Goal: Information Seeking & Learning: Learn about a topic

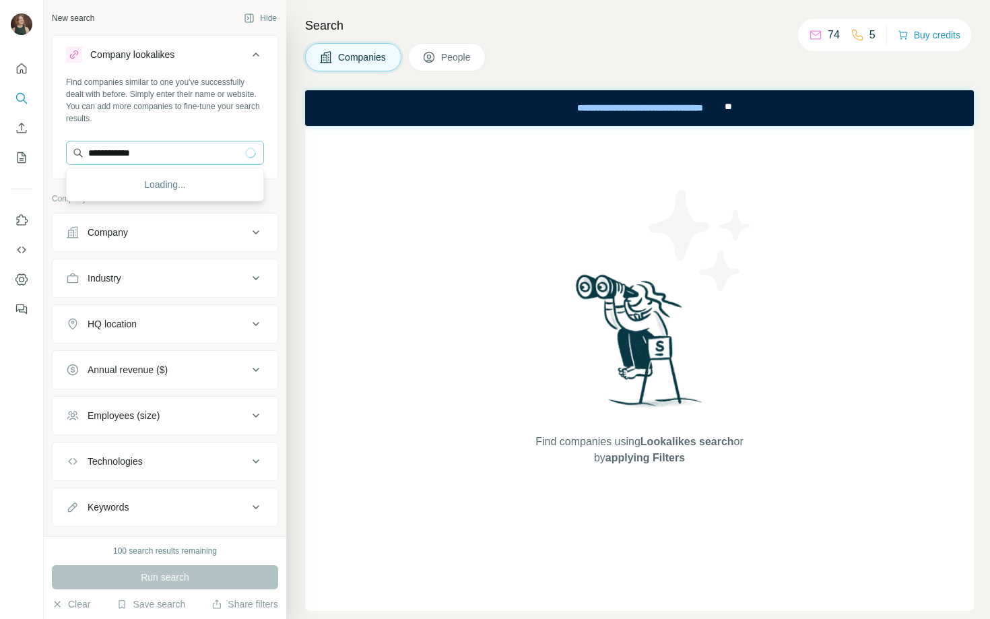
click at [121, 155] on input "**********" at bounding box center [165, 153] width 198 height 24
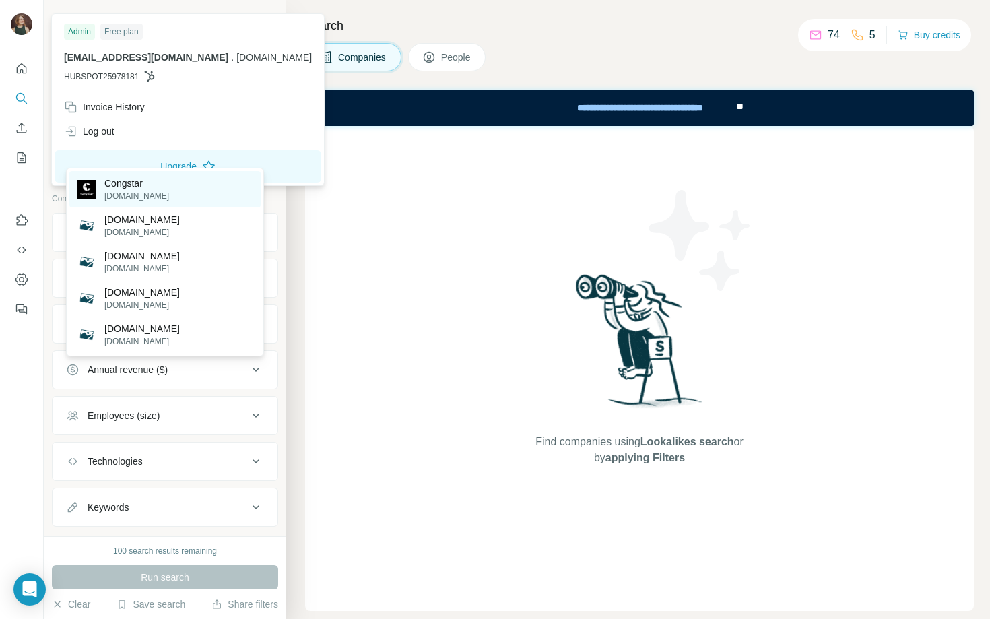
type input "********"
click at [132, 177] on p "Congstar" at bounding box center [136, 183] width 65 height 13
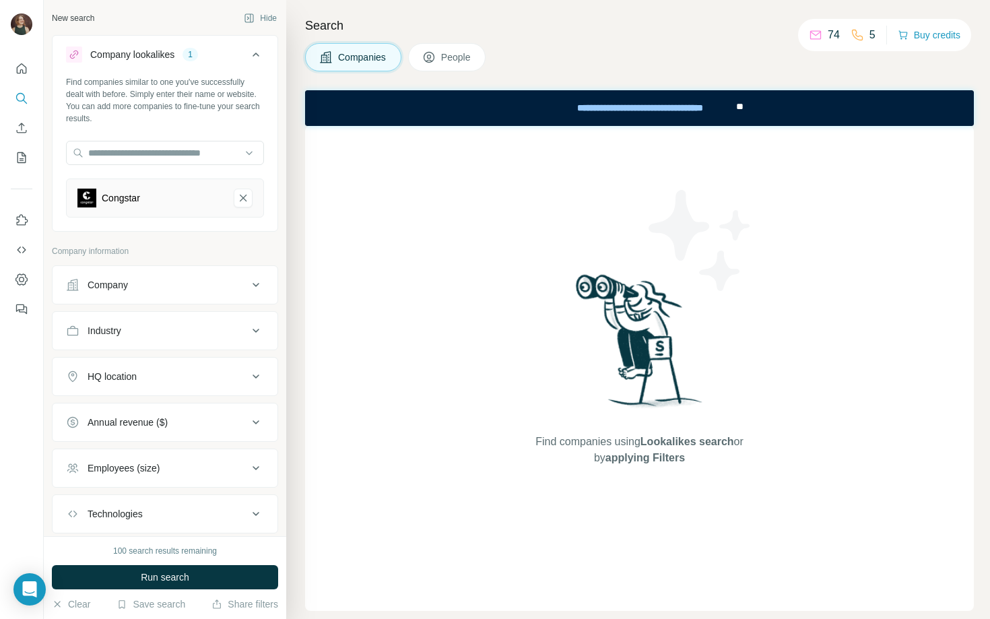
click at [150, 286] on div "Company" at bounding box center [157, 284] width 182 height 13
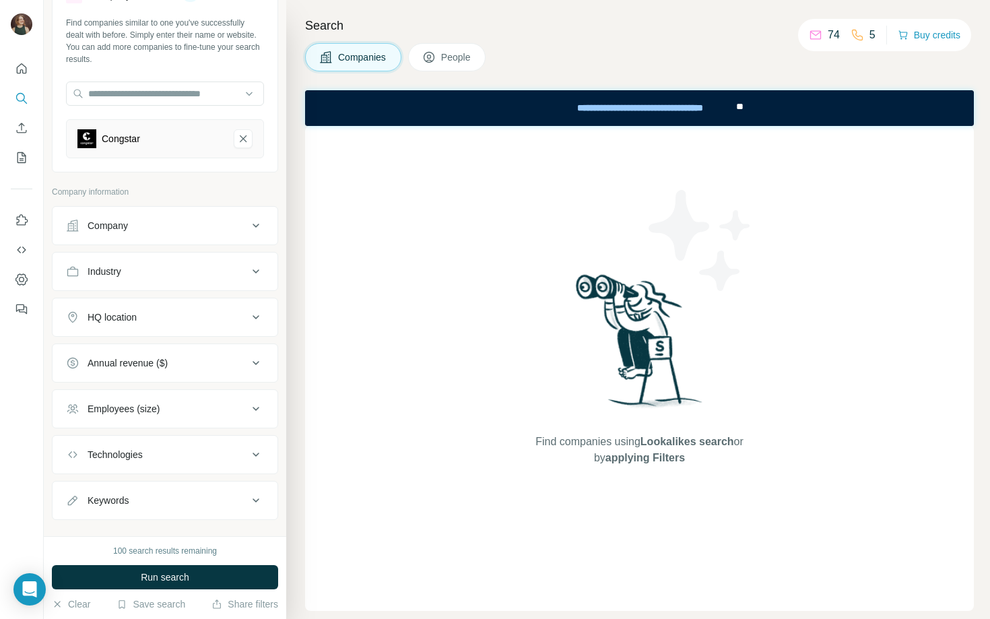
scroll to position [81, 0]
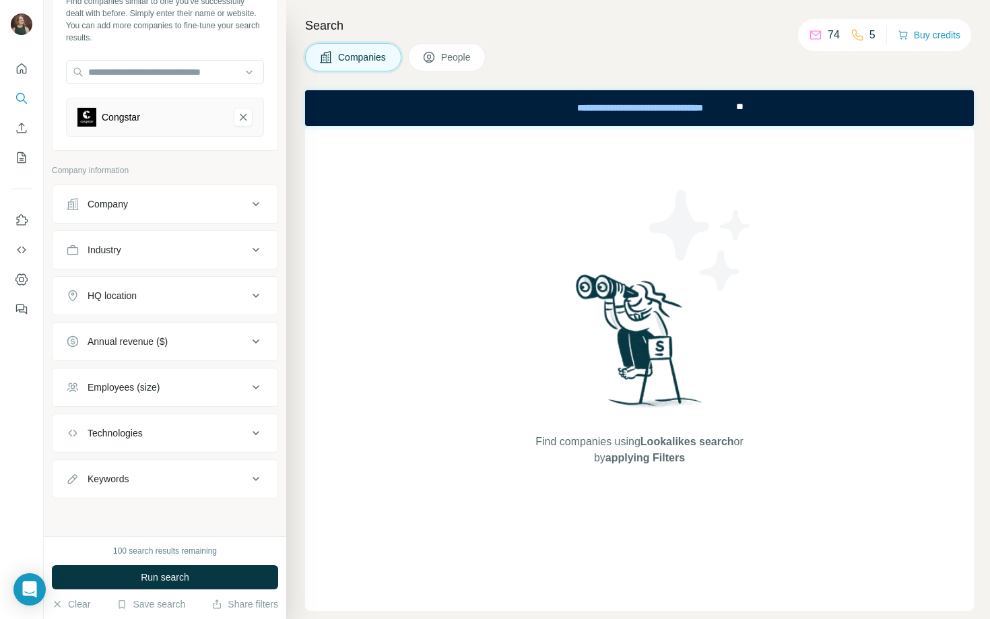
click at [142, 197] on button "Company" at bounding box center [165, 204] width 225 height 32
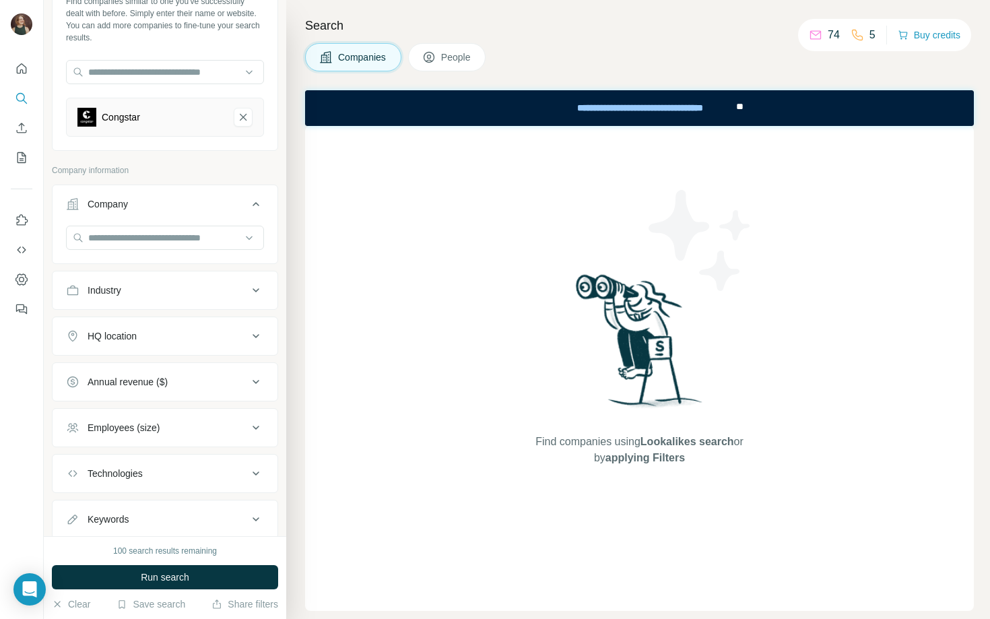
click at [142, 197] on button "Company" at bounding box center [165, 207] width 225 height 38
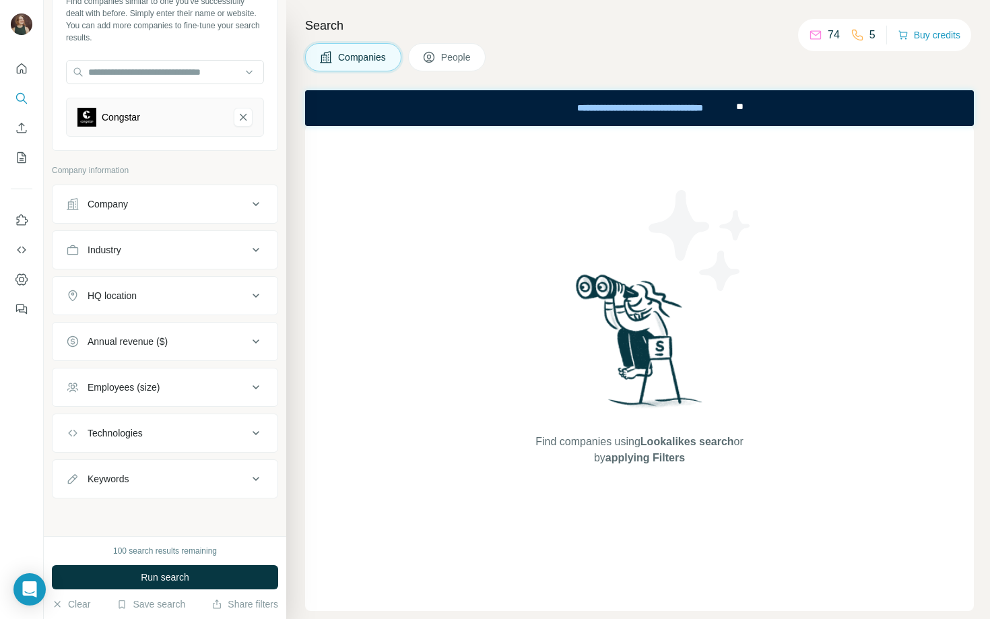
click at [135, 249] on div "Industry" at bounding box center [157, 249] width 182 height 13
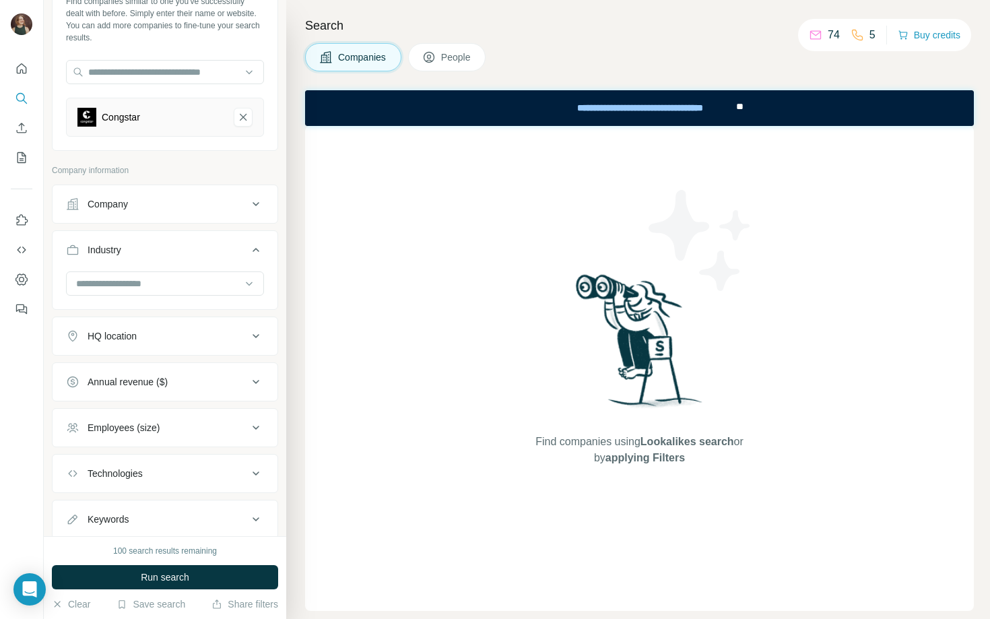
click at [141, 261] on button "Industry" at bounding box center [165, 253] width 225 height 38
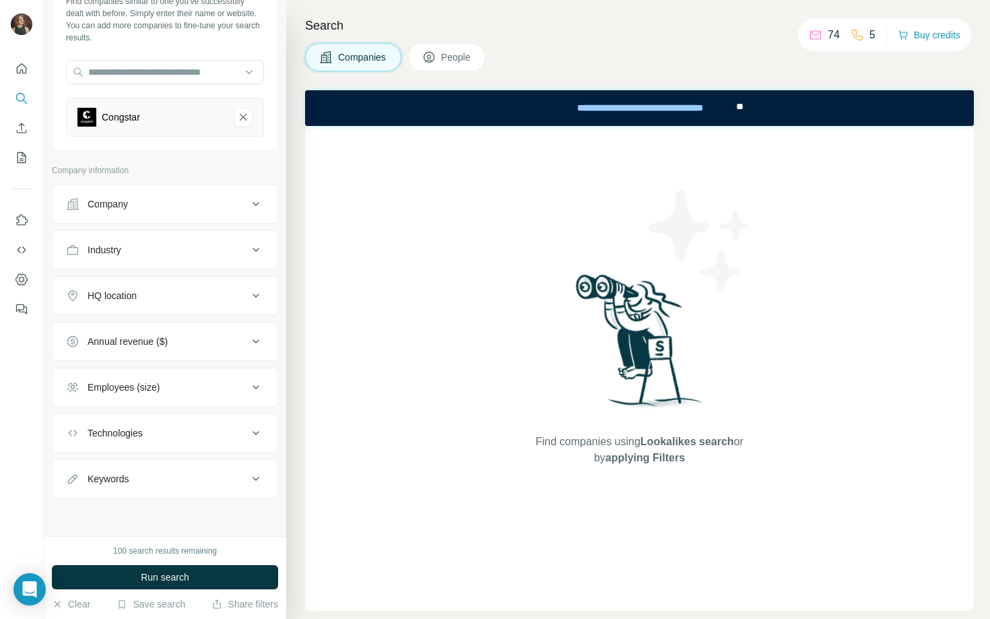
click at [141, 306] on button "HQ location" at bounding box center [165, 296] width 225 height 32
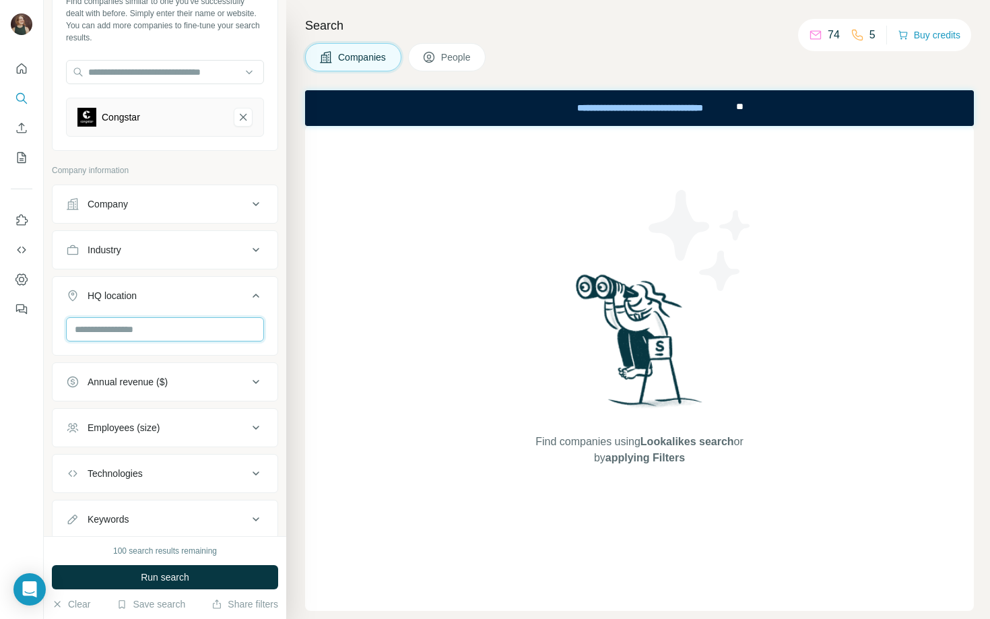
click at [133, 335] on input "text" at bounding box center [165, 329] width 198 height 24
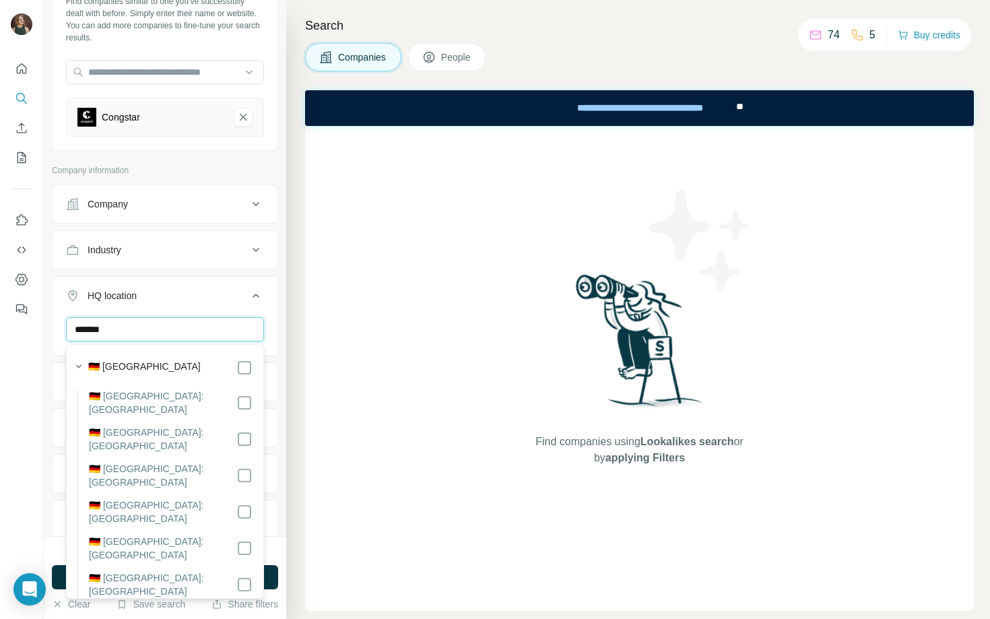
type input "*******"
click at [139, 370] on label "🇩🇪 [GEOGRAPHIC_DATA]" at bounding box center [144, 368] width 113 height 16
click at [216, 291] on div "HQ location 1" at bounding box center [157, 295] width 182 height 13
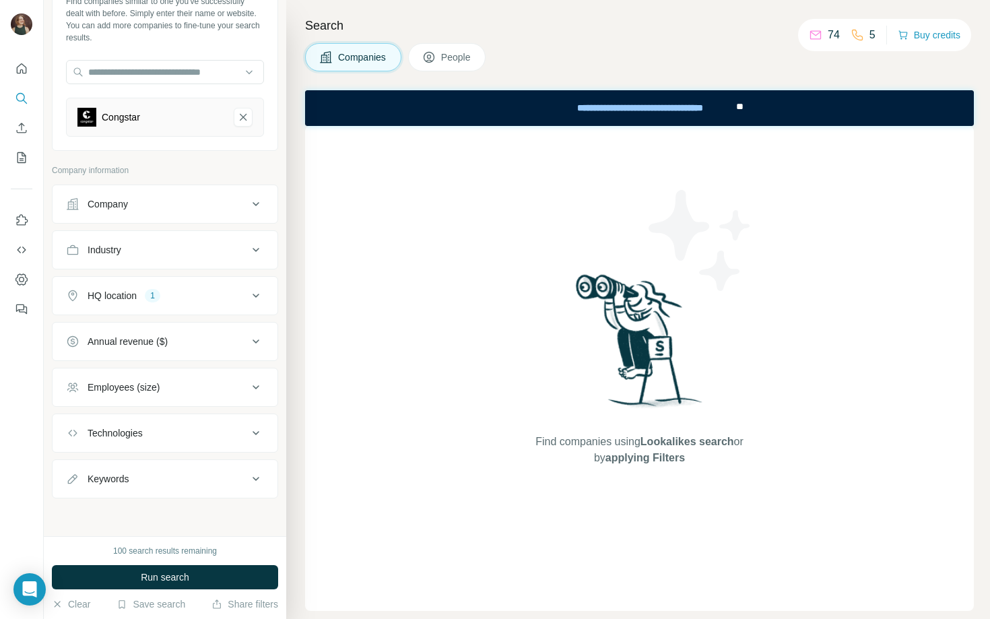
click at [176, 385] on div "Employees (size)" at bounding box center [157, 387] width 182 height 13
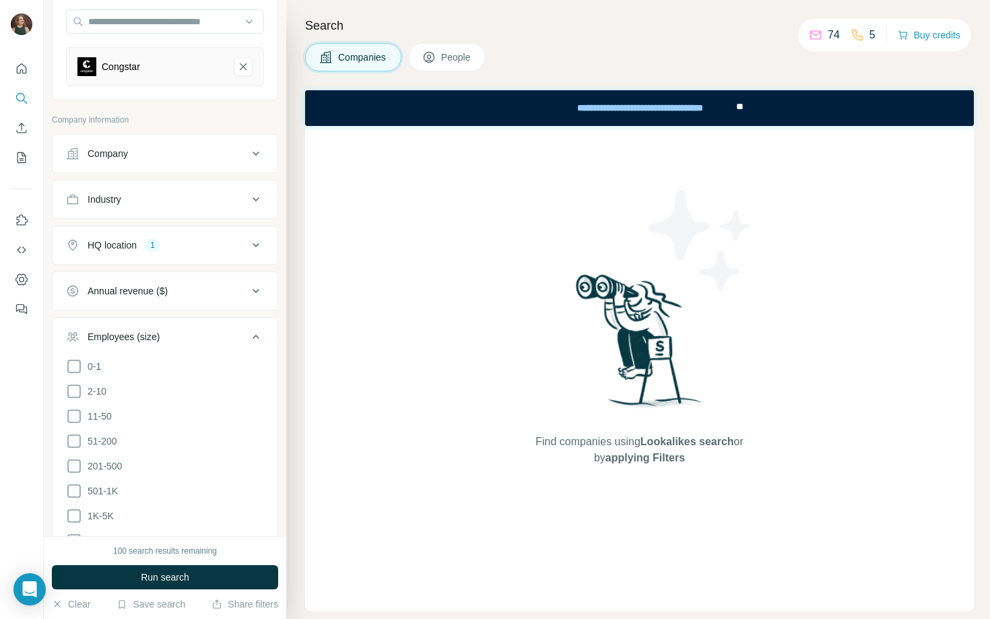
scroll to position [137, 0]
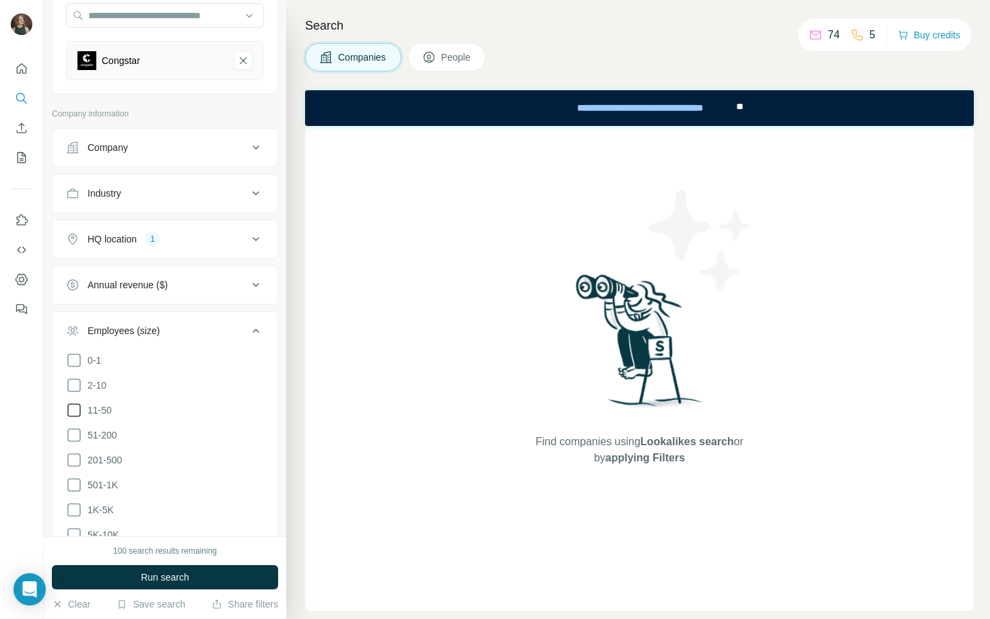
click at [100, 408] on span "11-50" at bounding box center [97, 410] width 30 height 13
click at [282, 284] on div "New search Hide Company lookalikes 1 Find companies similar to one you've succe…" at bounding box center [165, 268] width 243 height 536
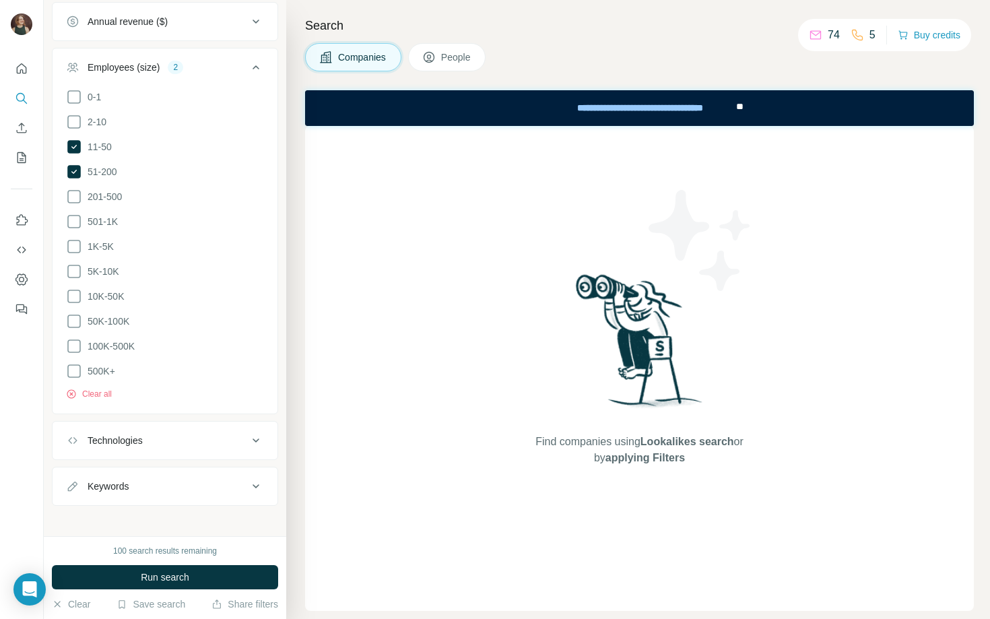
scroll to position [404, 0]
click at [148, 442] on button "Technologies" at bounding box center [165, 437] width 225 height 32
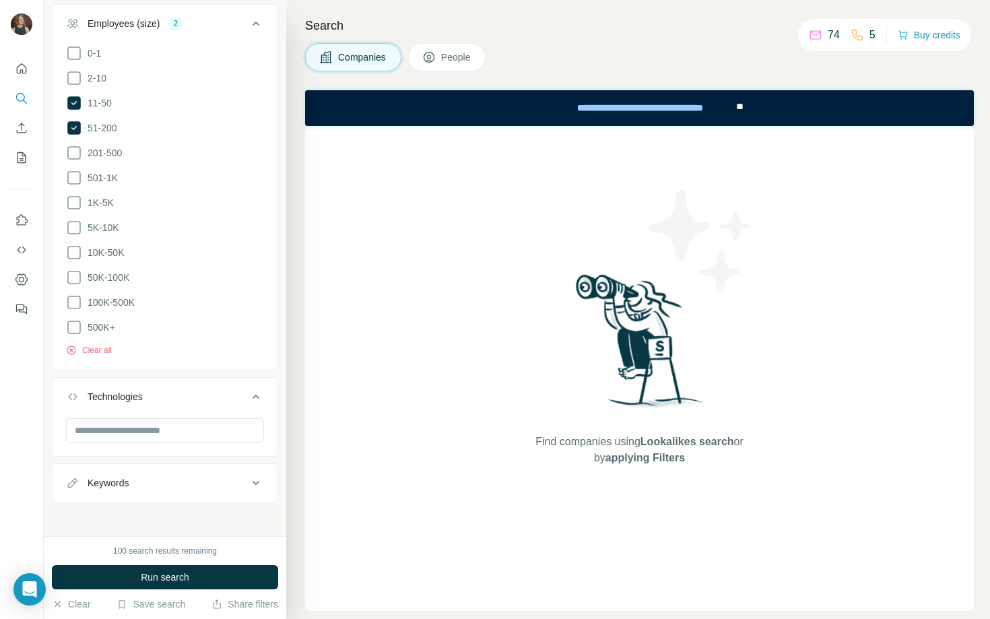
click at [147, 486] on button "Keywords" at bounding box center [165, 483] width 225 height 32
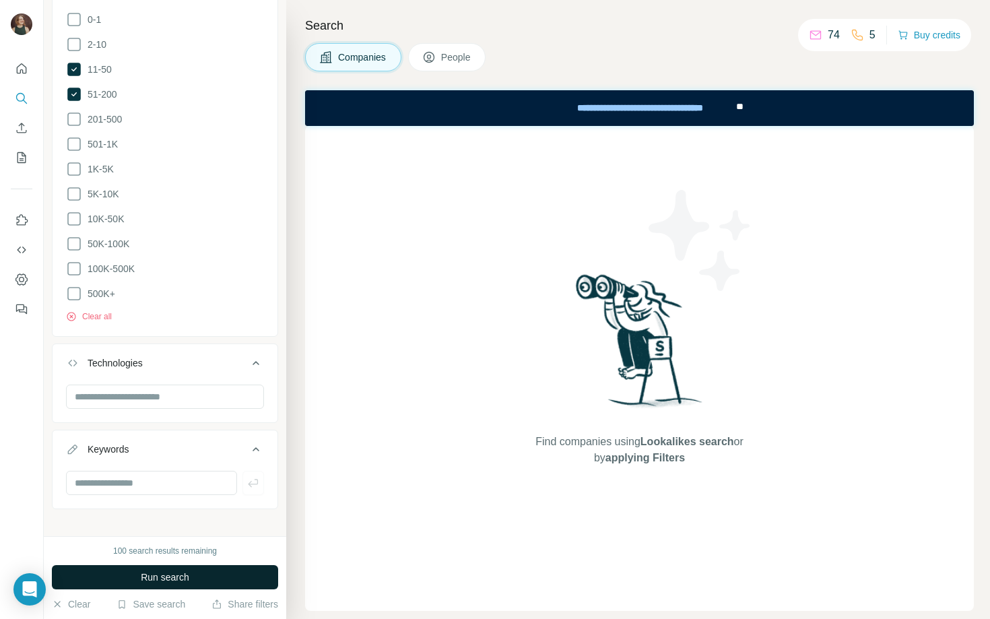
scroll to position [485, 0]
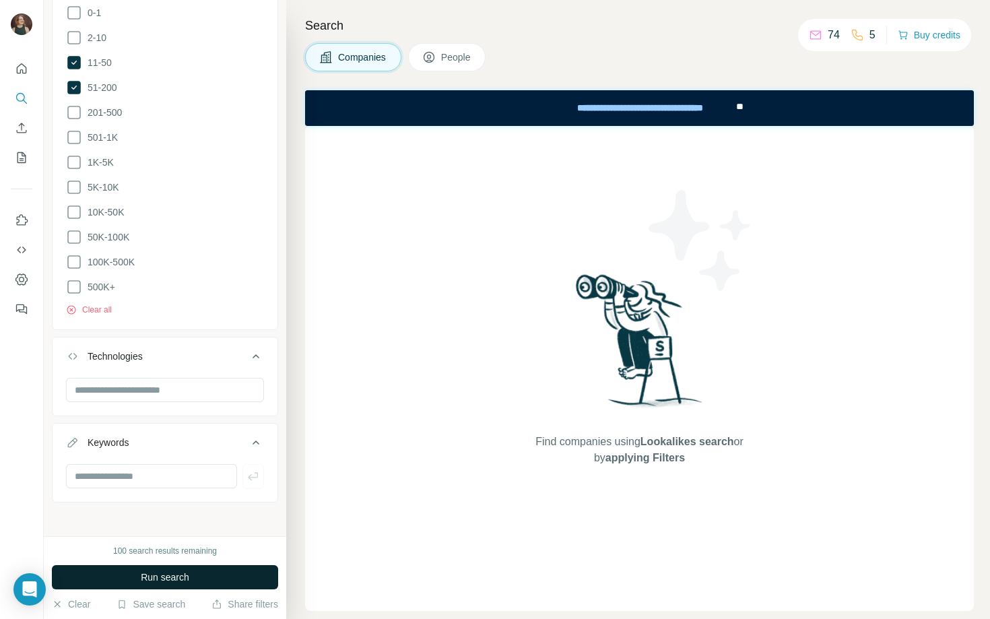
click at [155, 579] on span "Run search" at bounding box center [165, 577] width 49 height 13
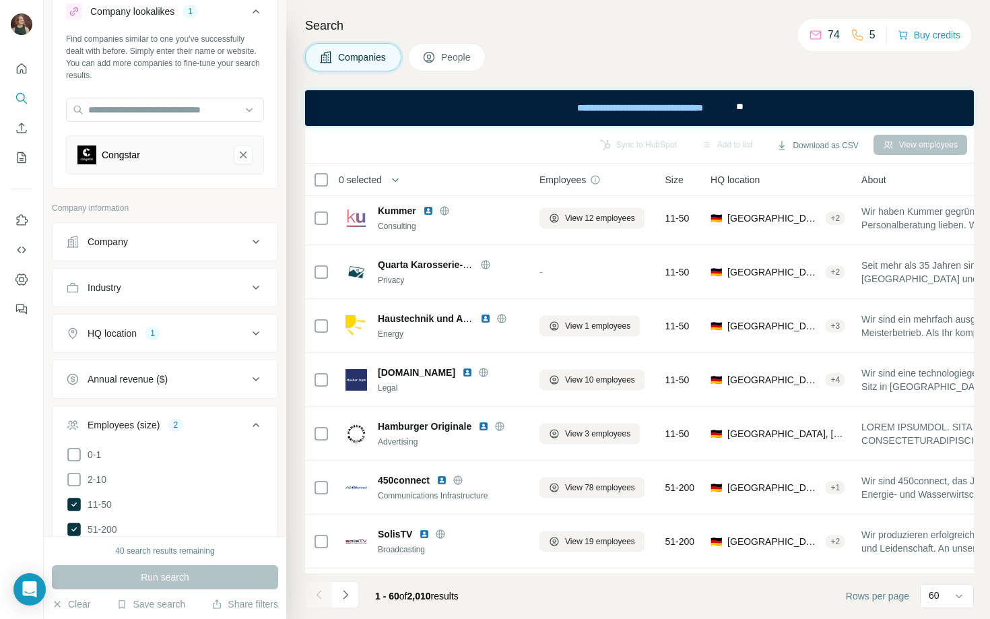
scroll to position [17, 0]
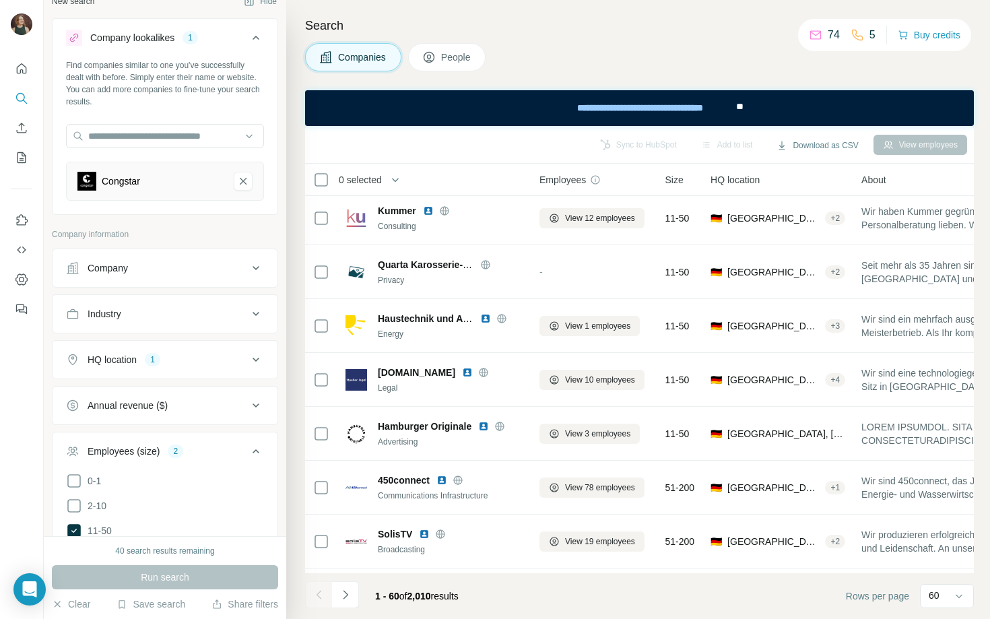
click at [132, 346] on button "HQ location 1" at bounding box center [165, 360] width 225 height 32
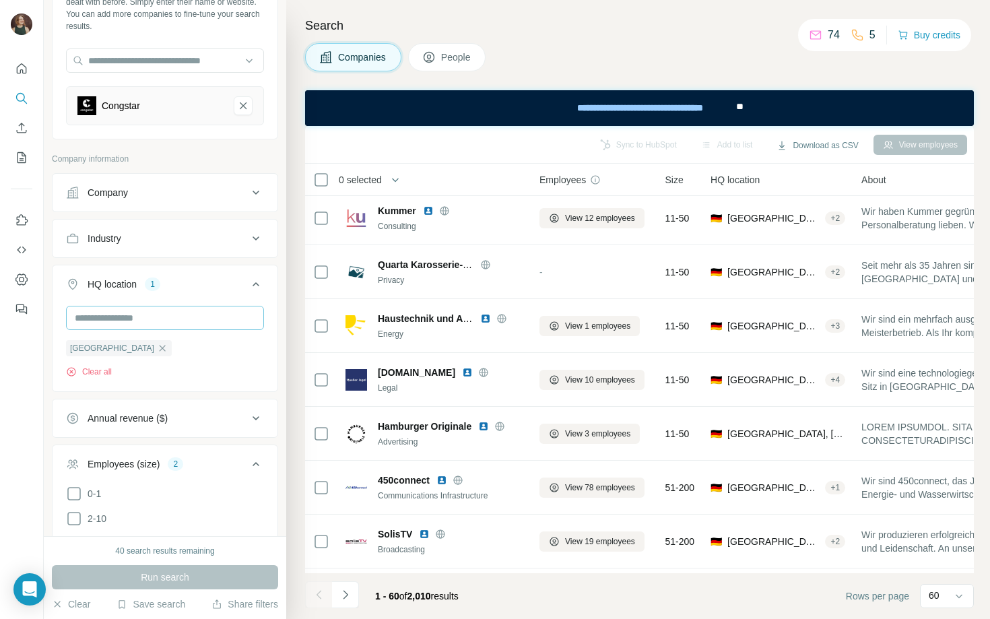
scroll to position [98, 0]
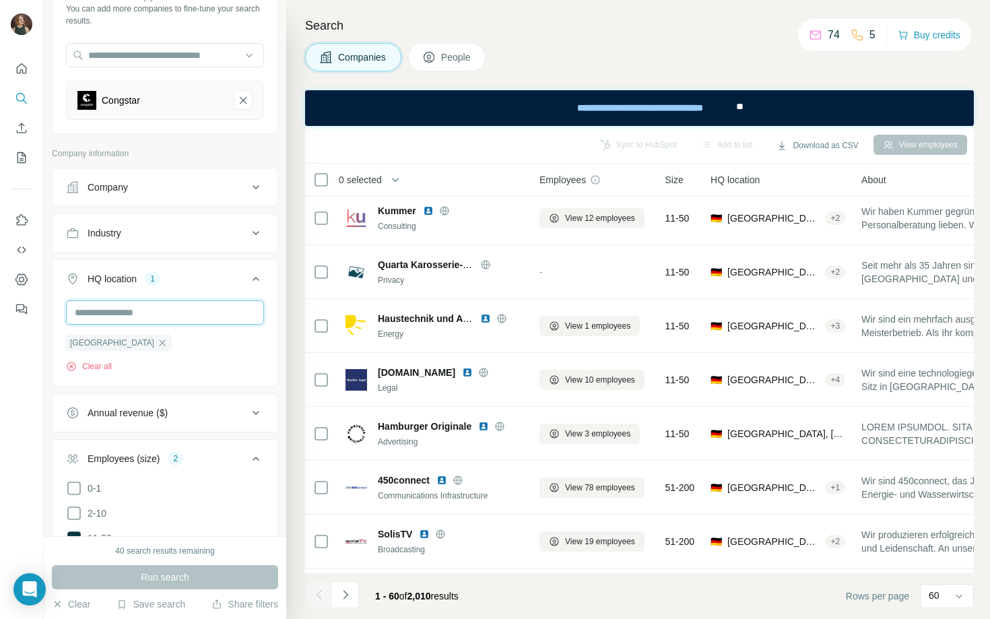
click at [126, 313] on input "text" at bounding box center [165, 313] width 198 height 24
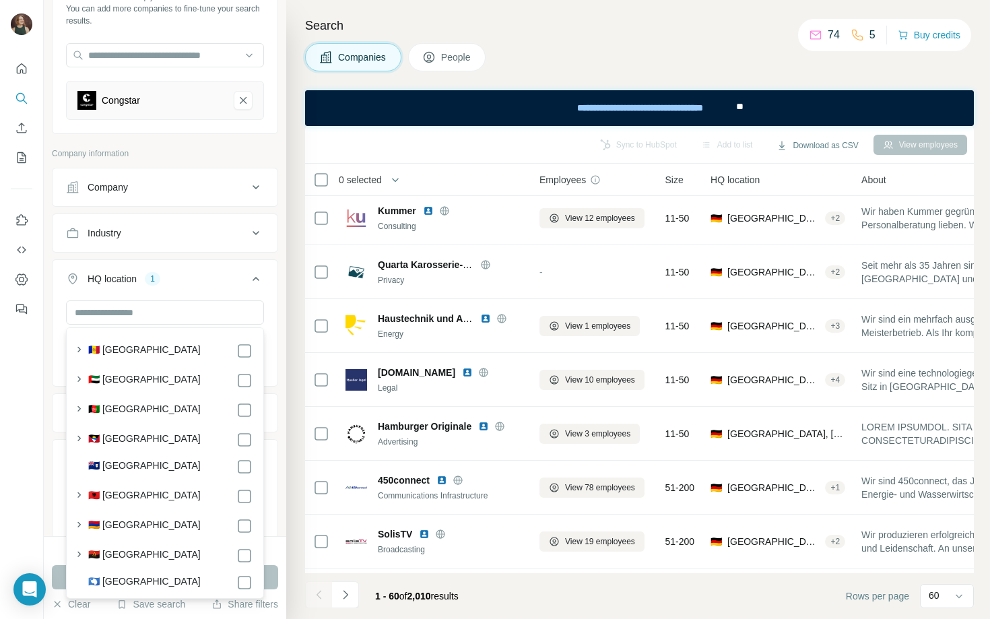
click at [111, 292] on button "HQ location 1" at bounding box center [165, 282] width 225 height 38
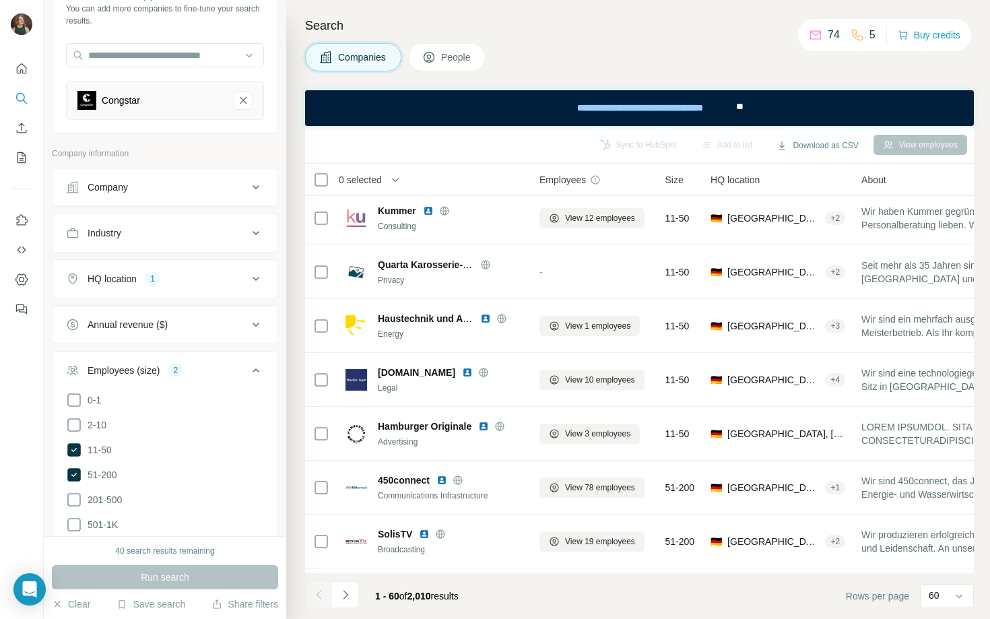
click at [127, 280] on div "HQ location" at bounding box center [112, 278] width 49 height 13
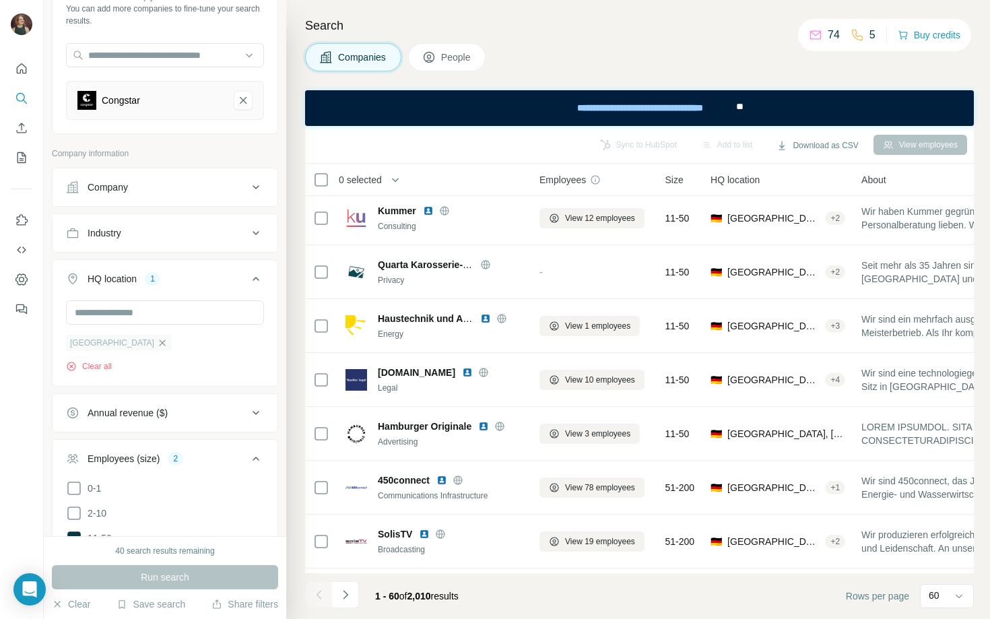
click at [160, 344] on icon "button" at bounding box center [163, 343] width 6 height 6
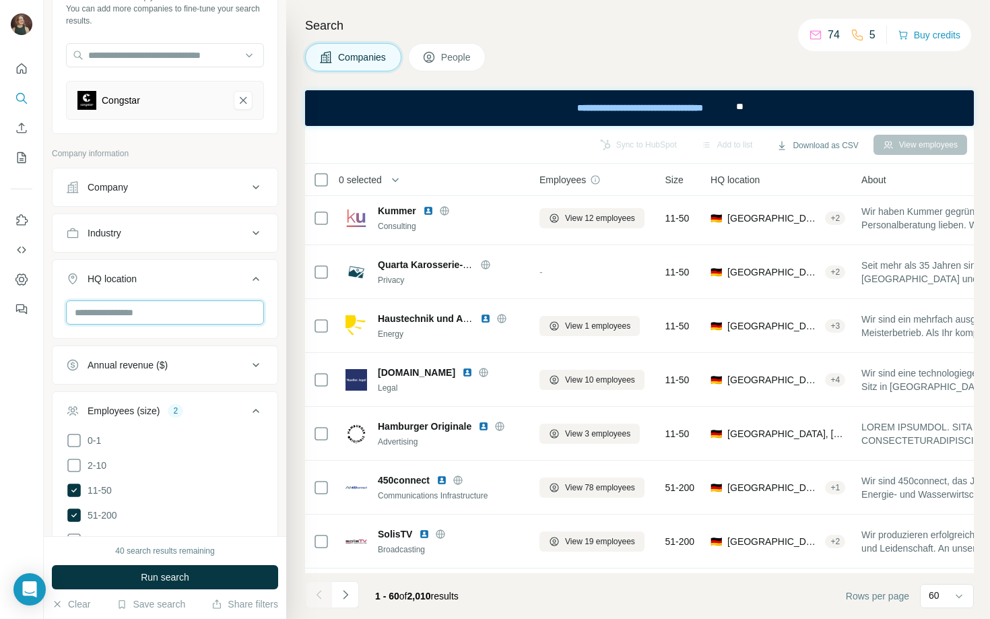
click at [105, 315] on input "text" at bounding box center [165, 313] width 198 height 24
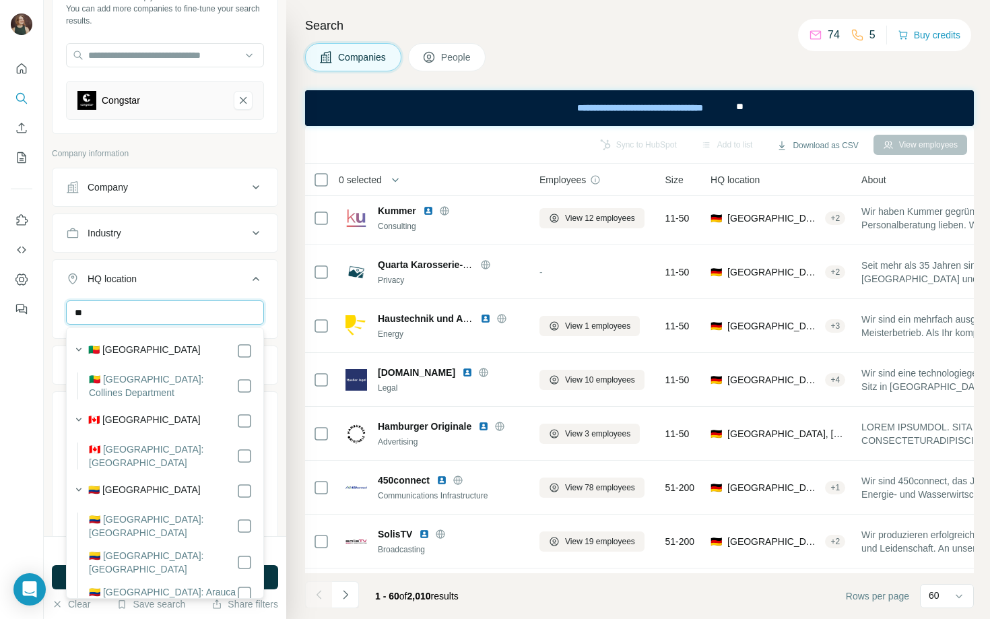
type input "*"
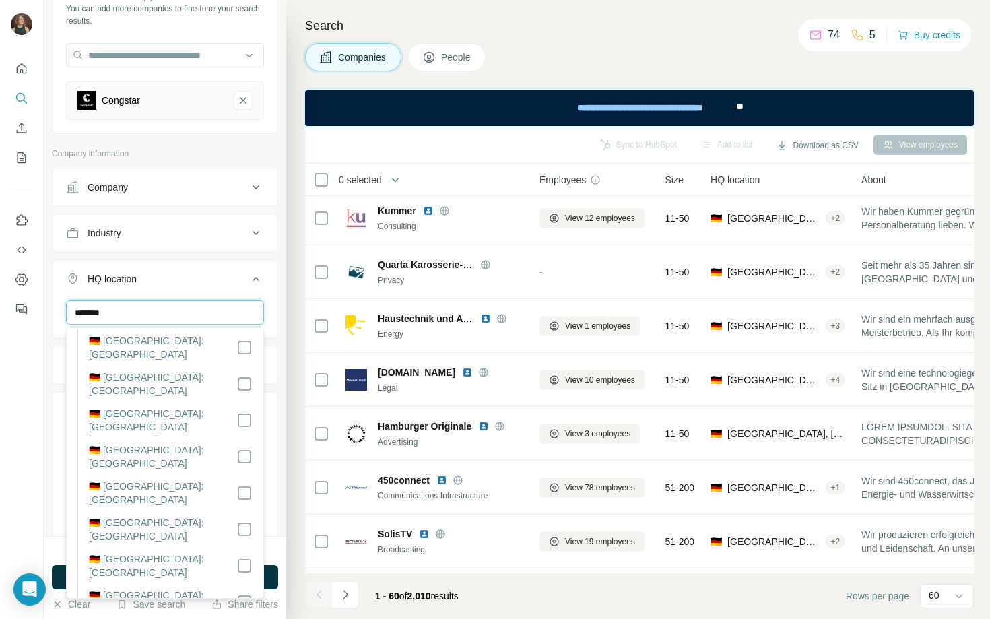
scroll to position [227, 0]
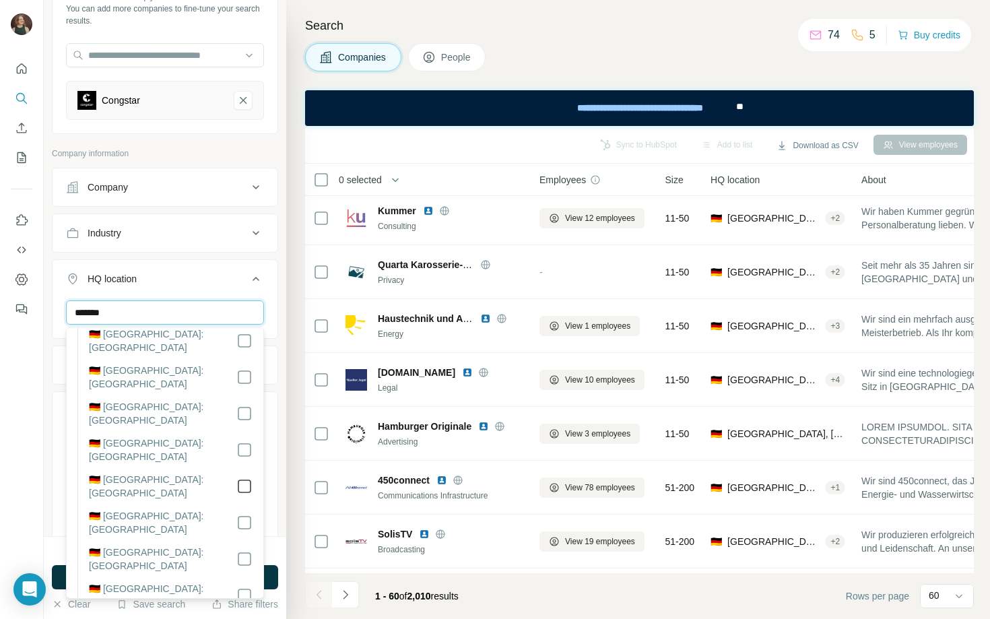
type input "*******"
click at [235, 258] on ul "Company Industry HQ location 1 ******* [GEOGRAPHIC_DATA] Clear all Annual reven…" at bounding box center [165, 573] width 226 height 811
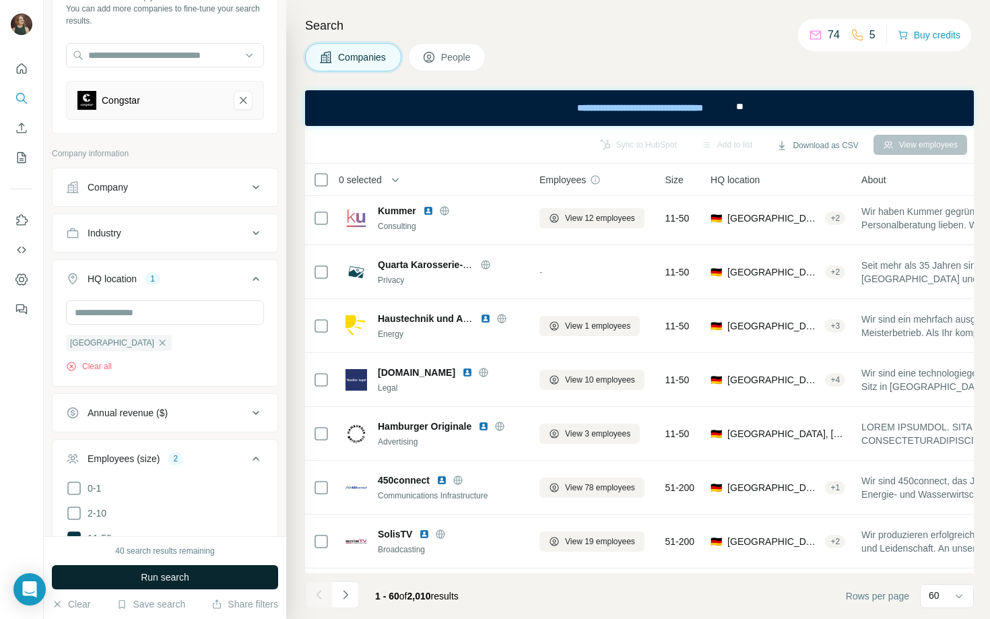
click at [214, 572] on button "Run search" at bounding box center [165, 577] width 226 height 24
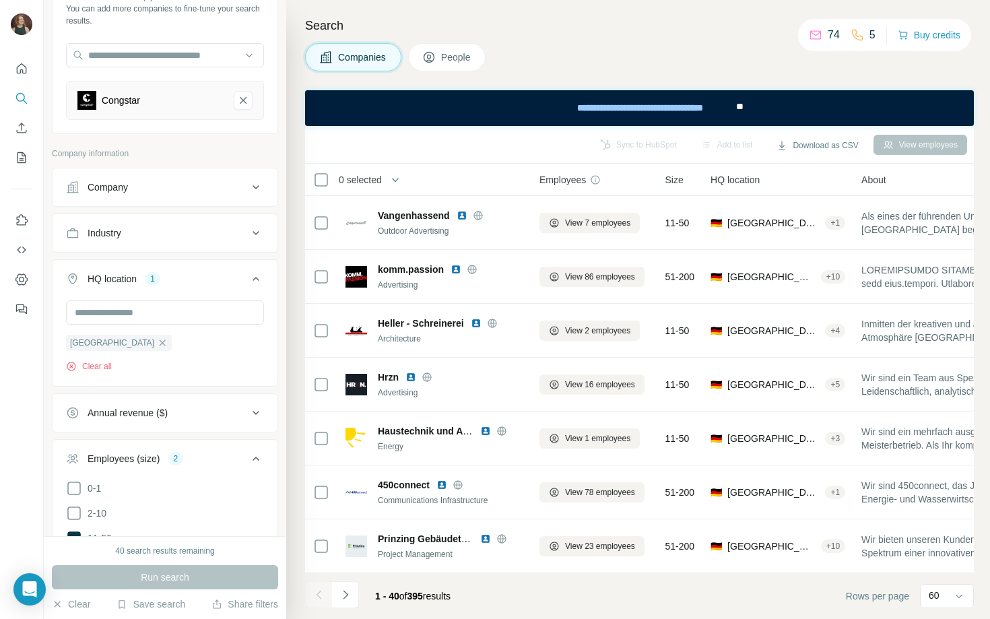
scroll to position [1779, 0]
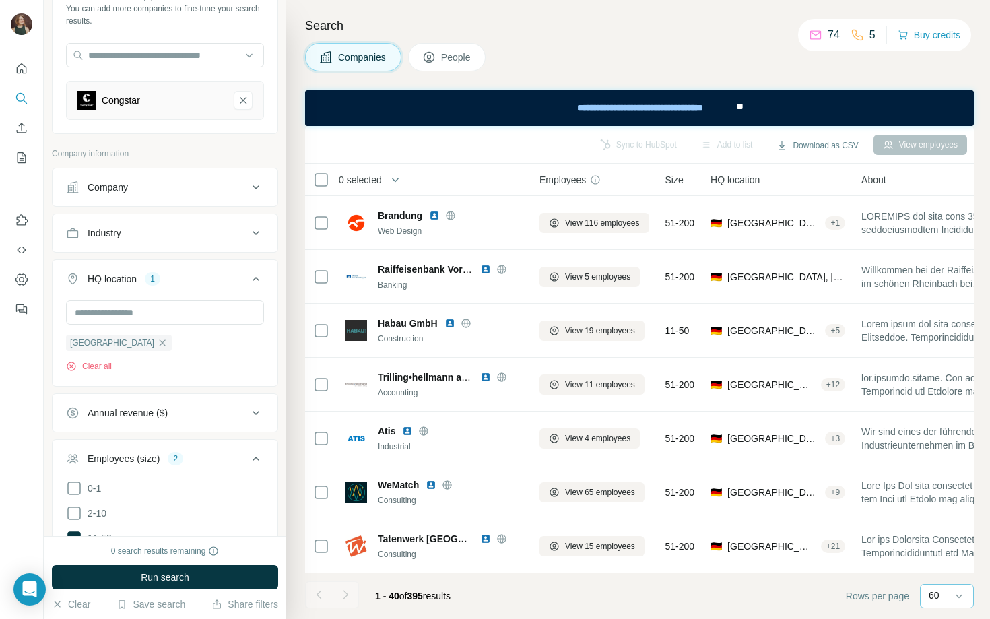
click at [951, 596] on div "60" at bounding box center [946, 595] width 34 height 13
click at [750, 589] on footer "1 - 40 of 395 results Rows per page 60" at bounding box center [639, 596] width 669 height 46
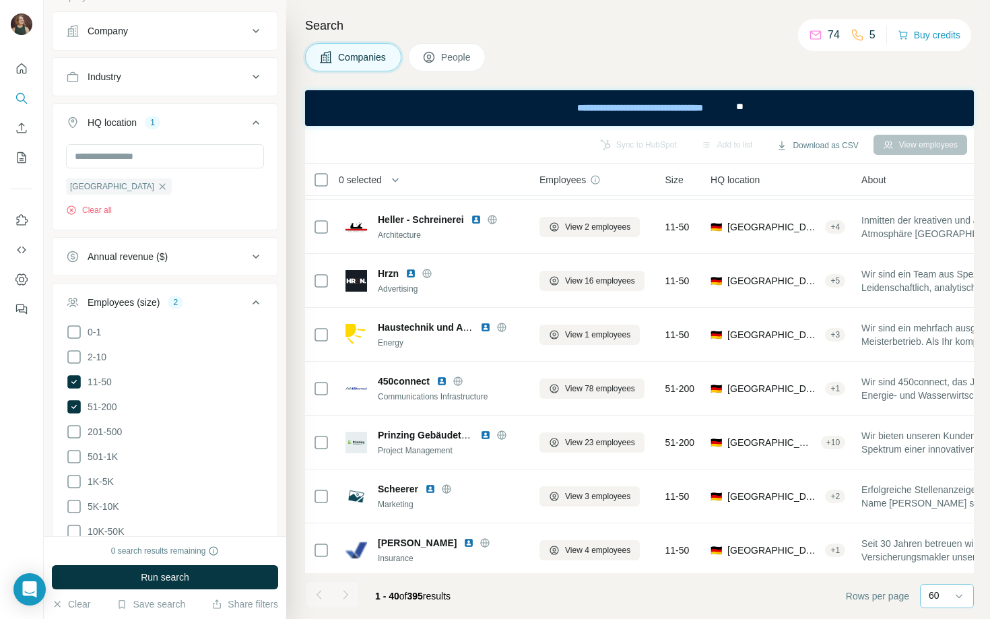
scroll to position [388, 0]
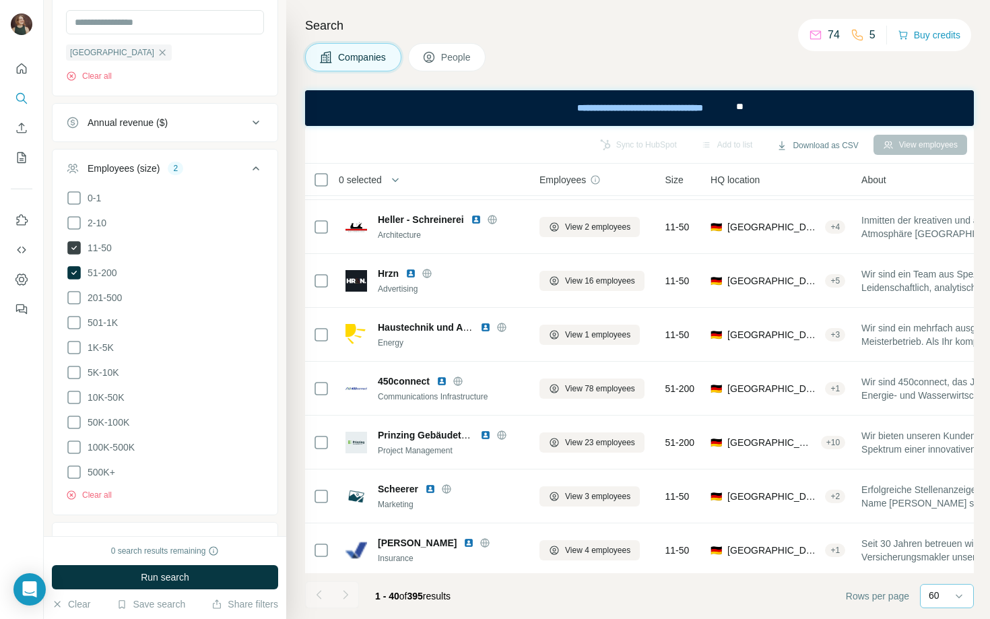
click at [71, 249] on icon at bounding box center [73, 247] width 13 height 13
